Goal: Find specific page/section: Find specific page/section

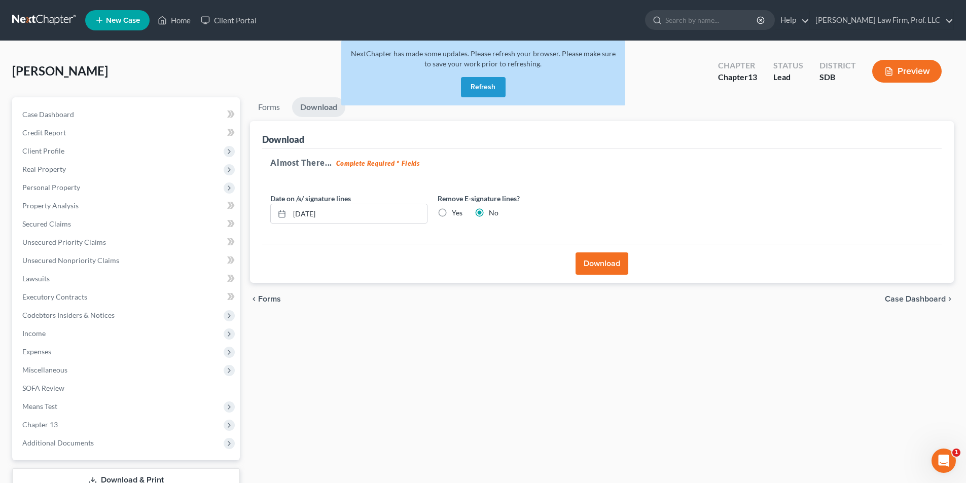
click at [491, 88] on button "Refresh" at bounding box center [483, 87] width 45 height 20
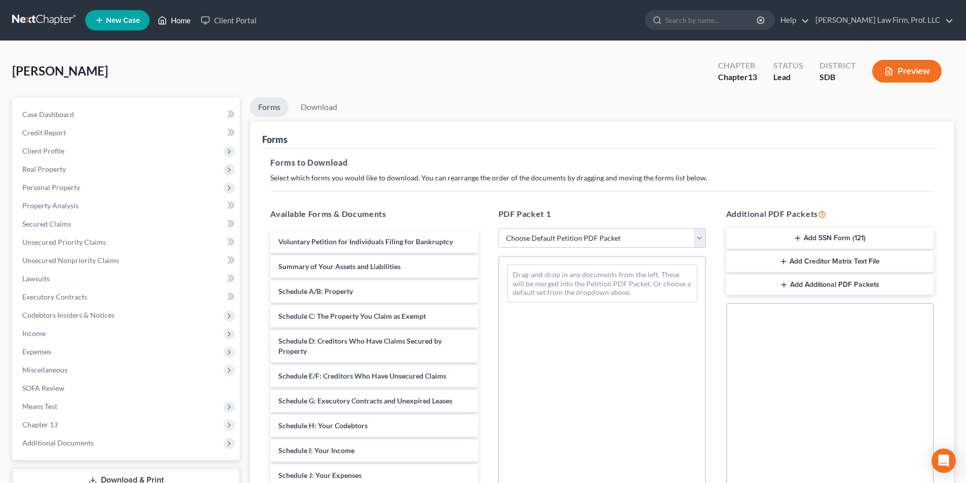
click at [182, 19] on link "Home" at bounding box center [174, 20] width 43 height 18
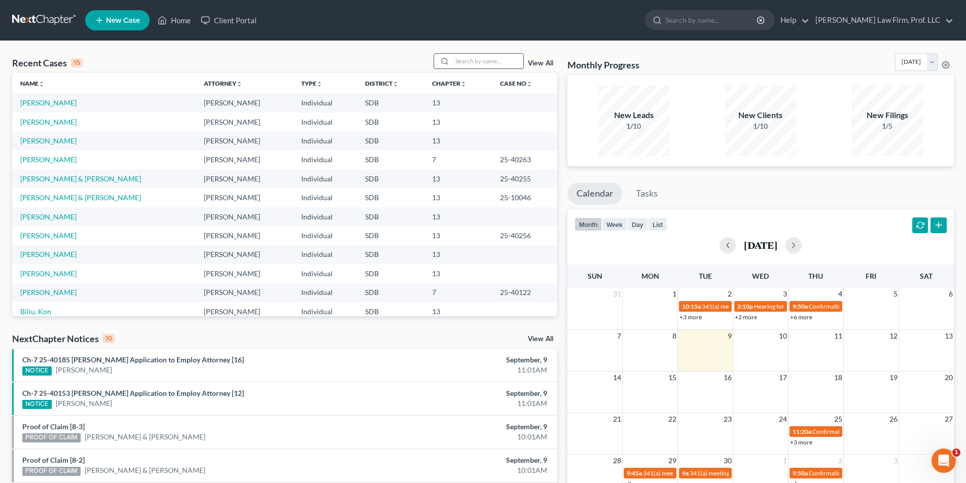
click at [476, 61] on input "search" at bounding box center [487, 61] width 71 height 15
type input "Katie"
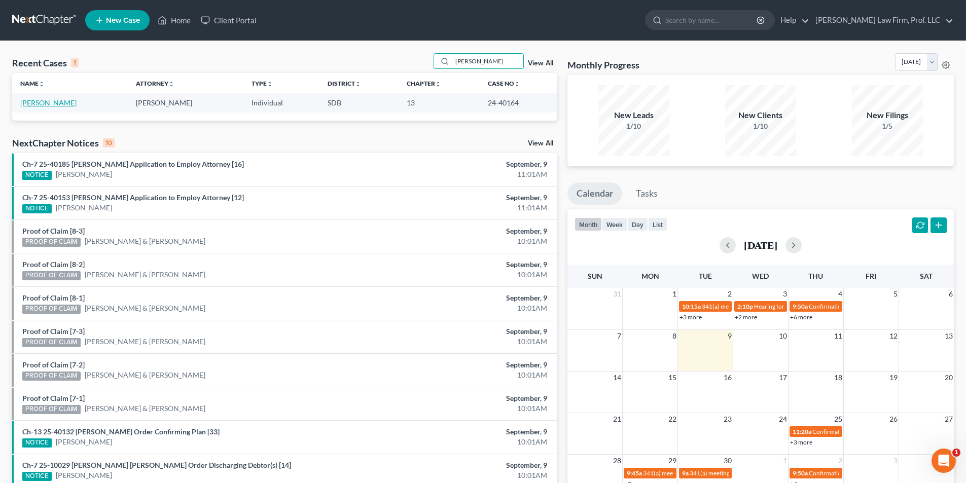
click at [53, 101] on link "Wilson, Katie" at bounding box center [48, 102] width 56 height 9
